Goal: Error: Check status

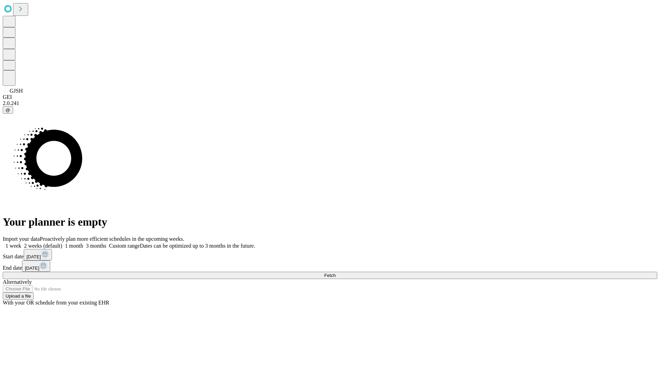
click at [336, 272] on span "Fetch" at bounding box center [329, 274] width 11 height 5
